Goal: Task Accomplishment & Management: Manage account settings

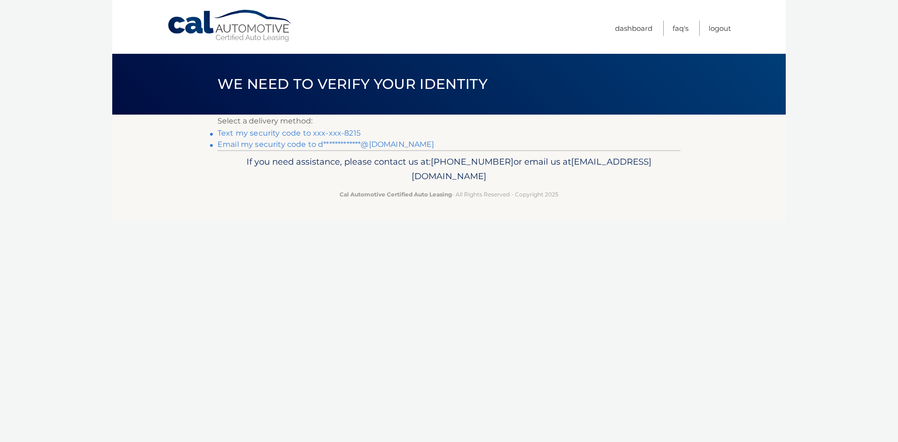
click at [351, 135] on link "Text my security code to xxx-xxx-8215" at bounding box center [288, 133] width 143 height 9
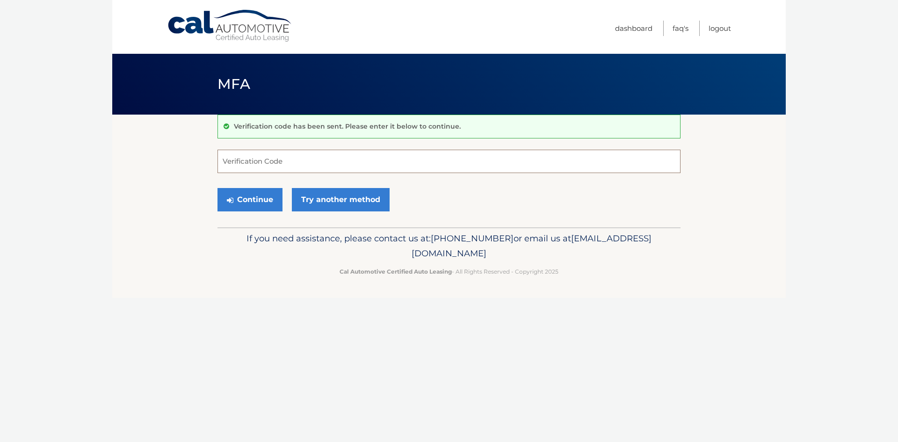
click at [305, 159] on input "Verification Code" at bounding box center [448, 161] width 463 height 23
type input "040326"
click at [252, 202] on button "Continue" at bounding box center [249, 199] width 65 height 23
